Goal: Information Seeking & Learning: Learn about a topic

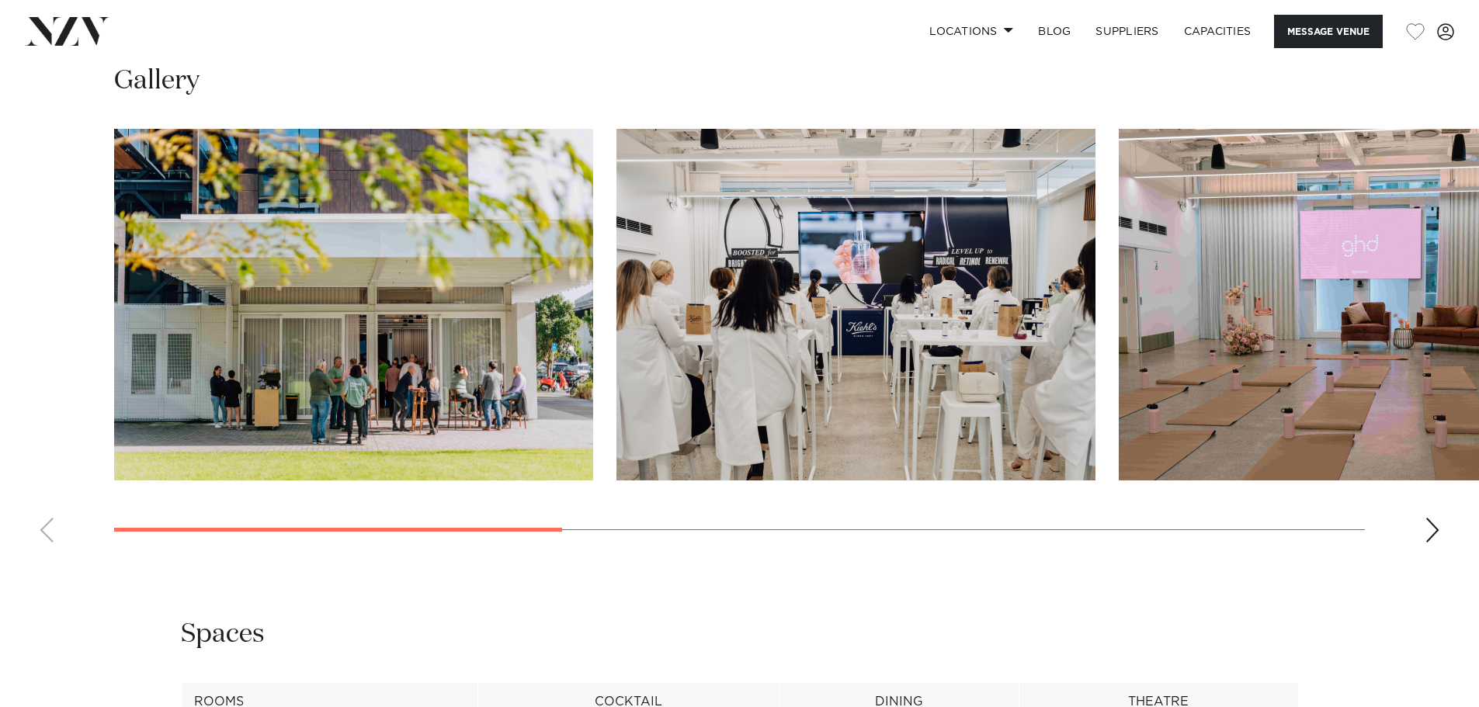
scroll to position [1475, 0]
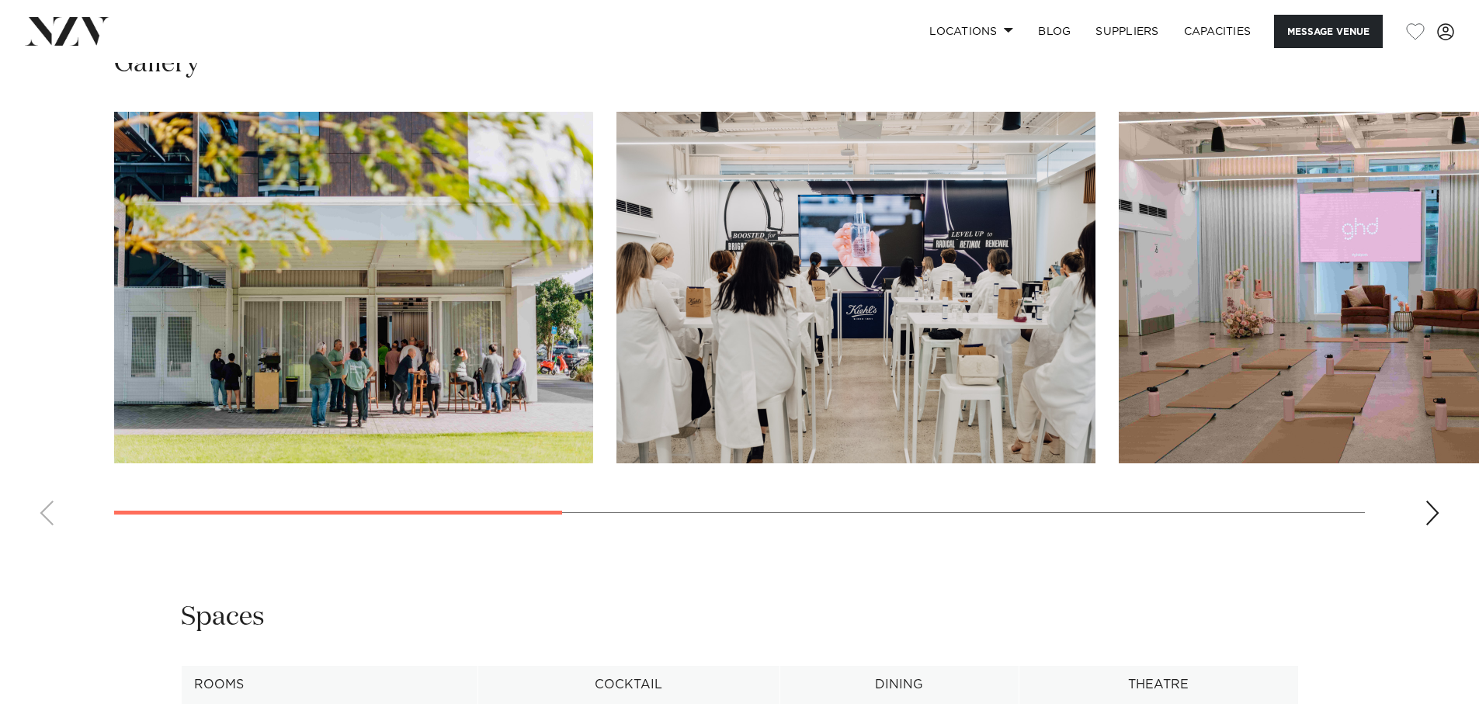
click at [1428, 525] on div "Next slide" at bounding box center [1432, 513] width 16 height 25
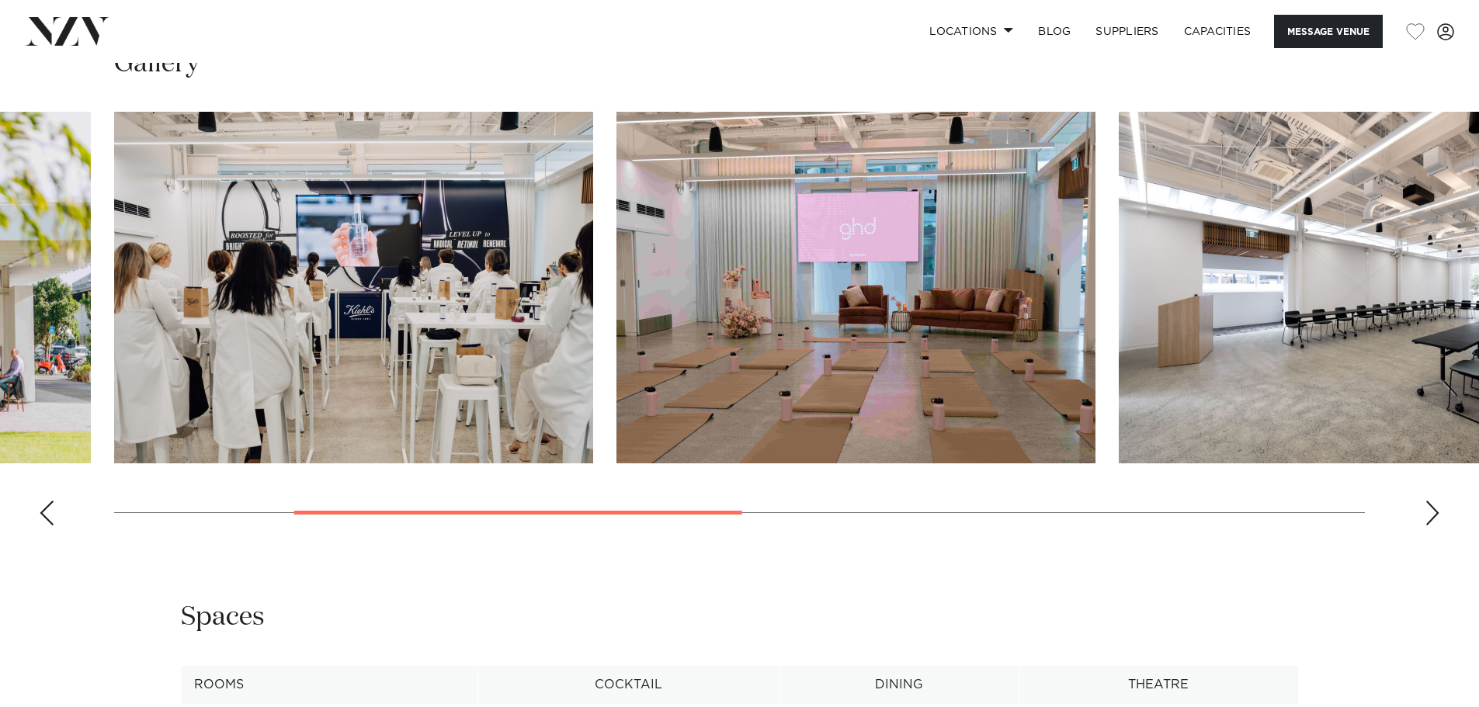
click at [1433, 525] on div "Next slide" at bounding box center [1432, 513] width 16 height 25
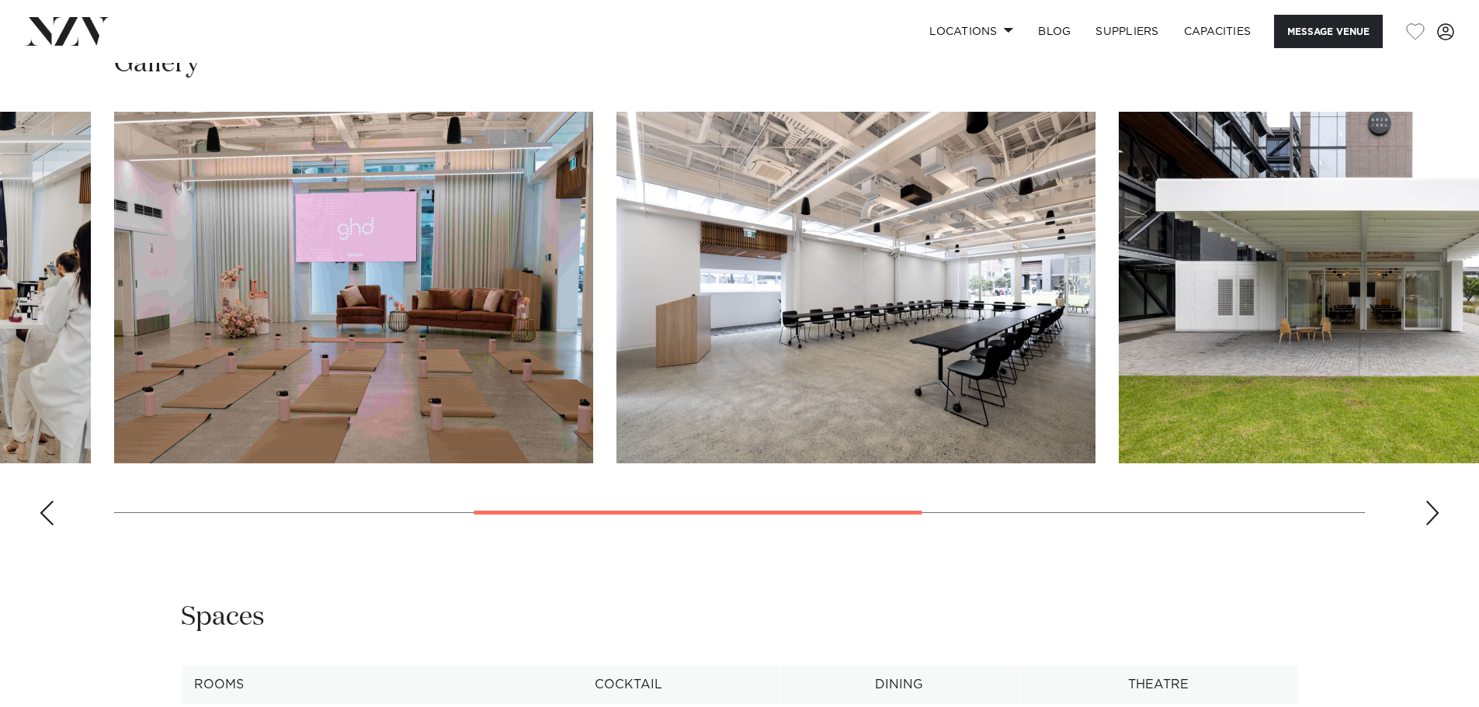
click at [1433, 525] on div "Next slide" at bounding box center [1432, 513] width 16 height 25
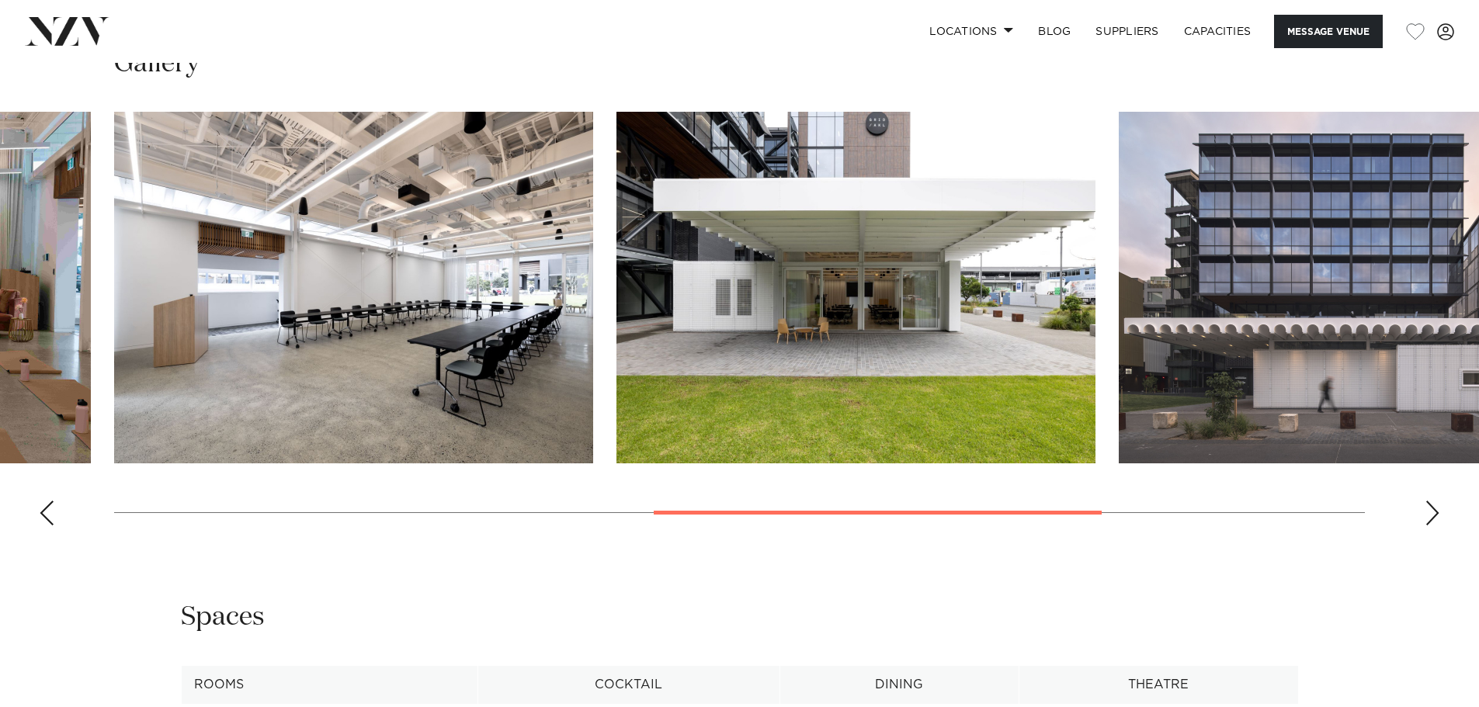
click at [1433, 525] on div "Next slide" at bounding box center [1432, 513] width 16 height 25
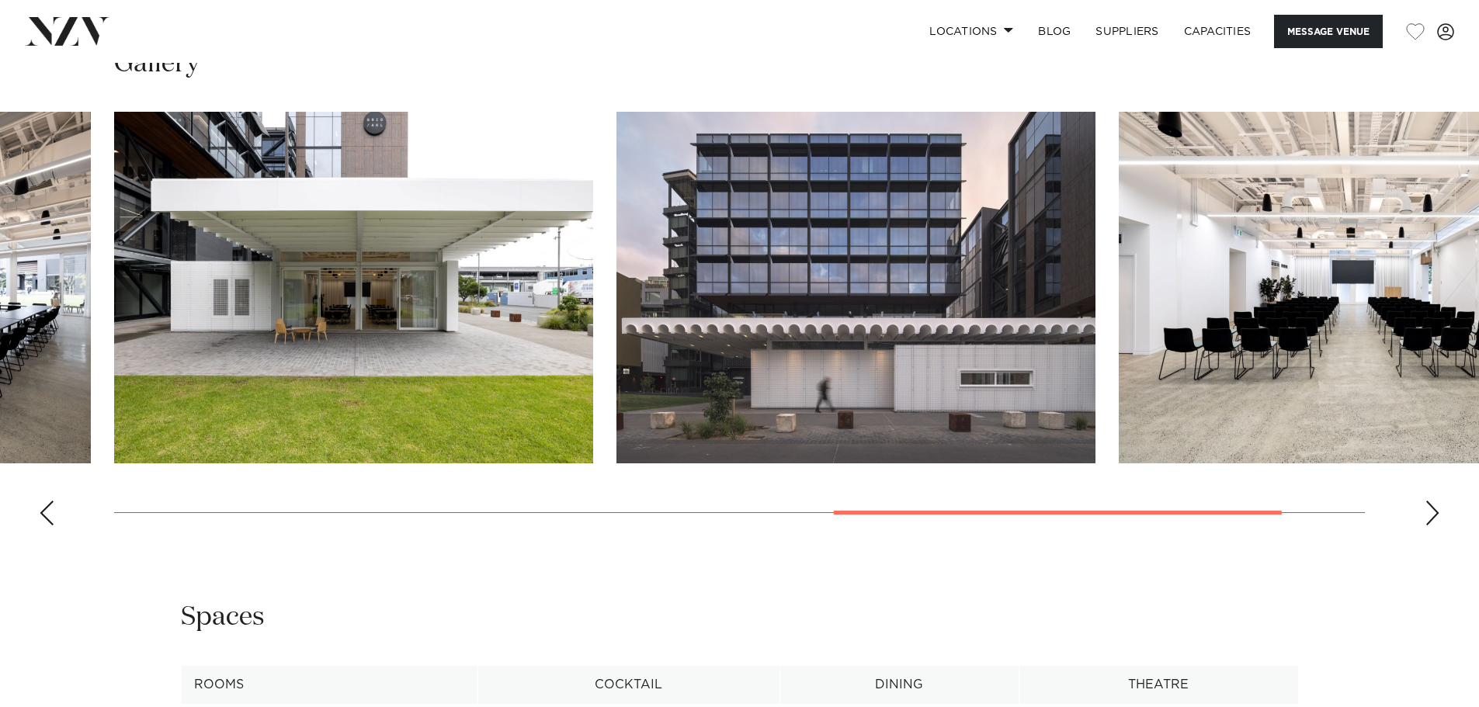
click at [1433, 525] on div "Next slide" at bounding box center [1432, 513] width 16 height 25
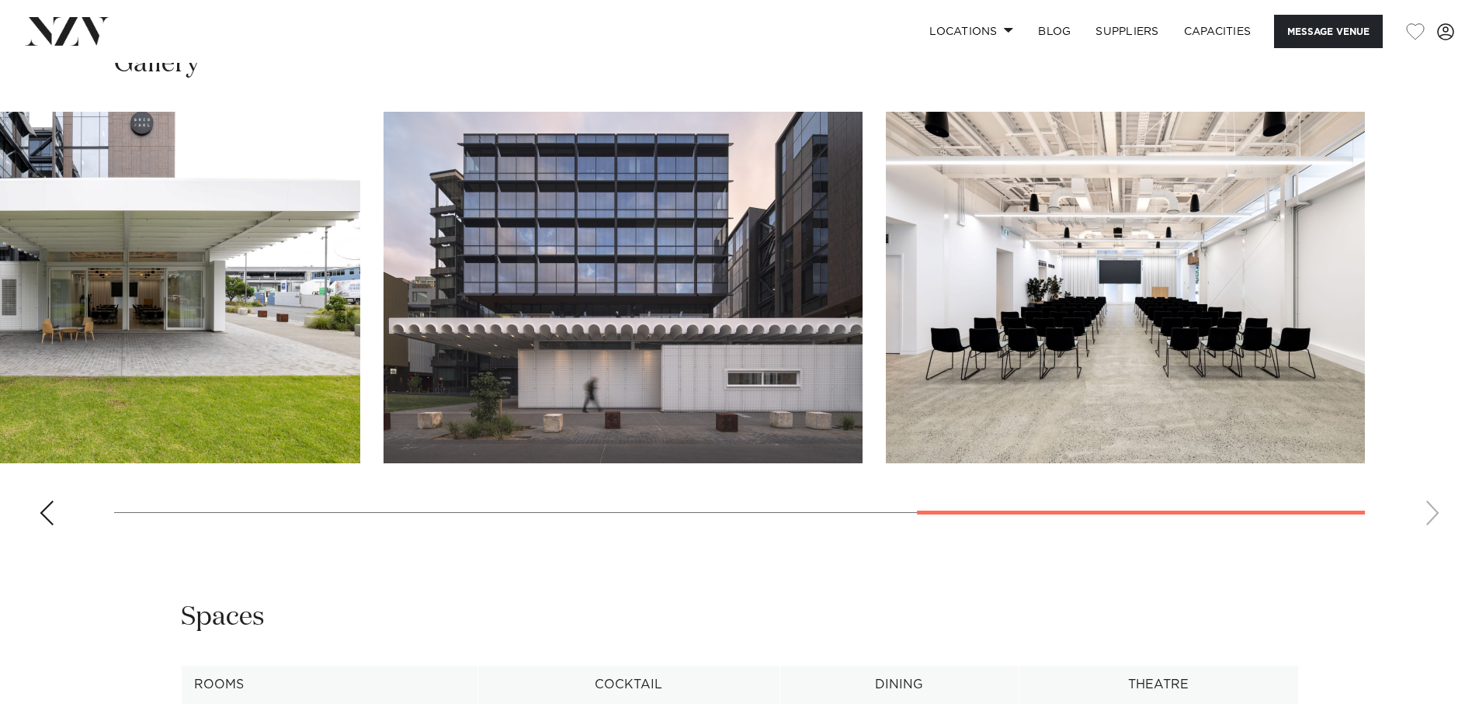
click at [1433, 538] on swiper-container at bounding box center [739, 325] width 1479 height 426
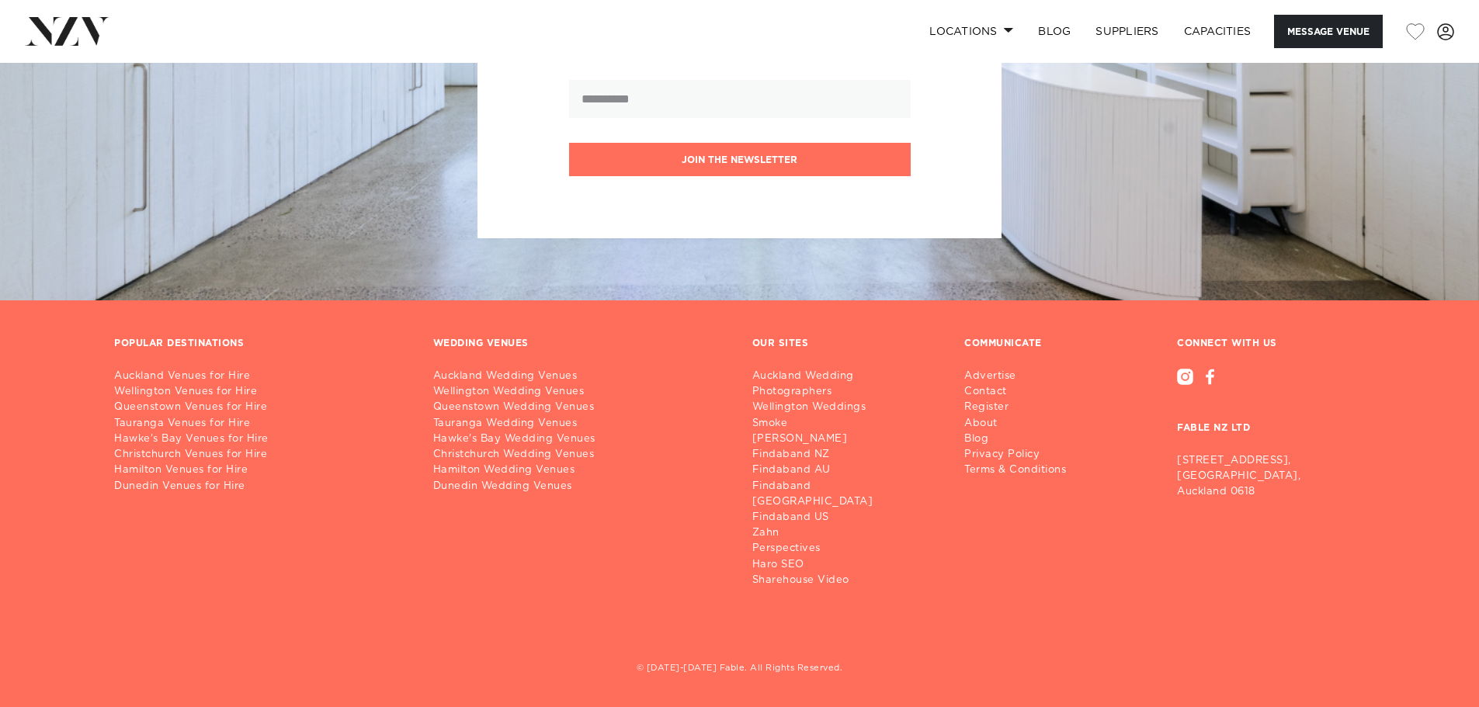
scroll to position [3937, 0]
click at [562, 384] on link "Auckland Wedding Venues" at bounding box center [580, 377] width 294 height 16
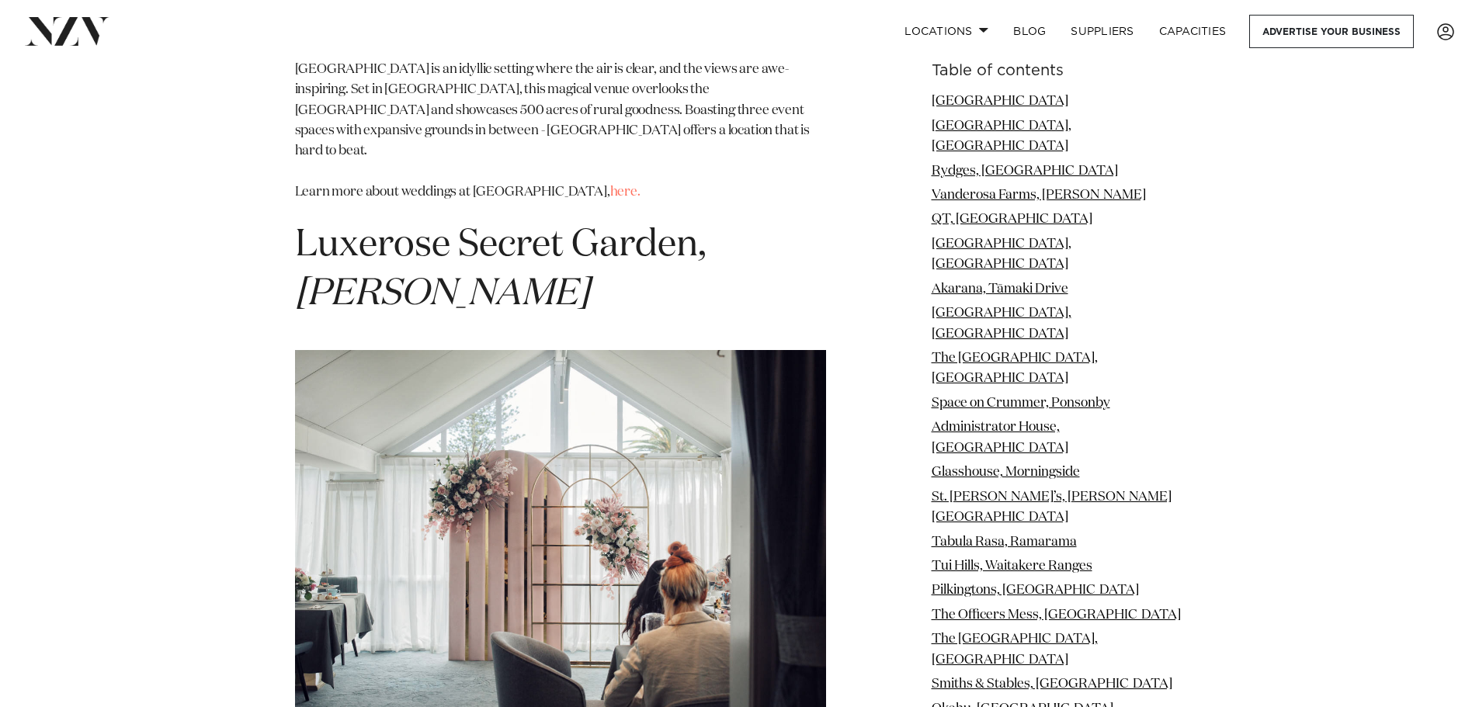
scroll to position [15678, 0]
